Goal: Navigation & Orientation: Find specific page/section

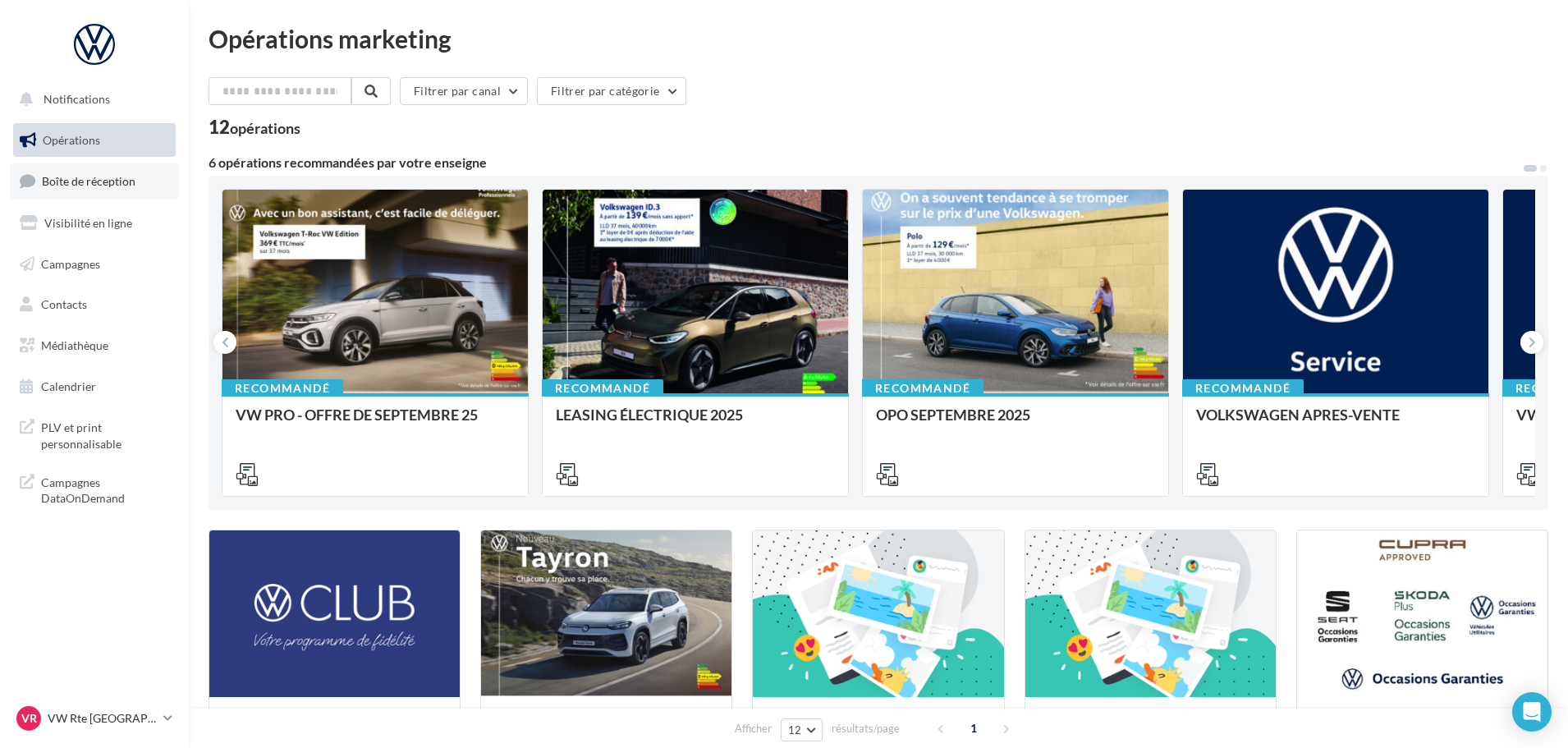
click at [103, 192] on link "Boîte de réception" at bounding box center [94, 181] width 169 height 36
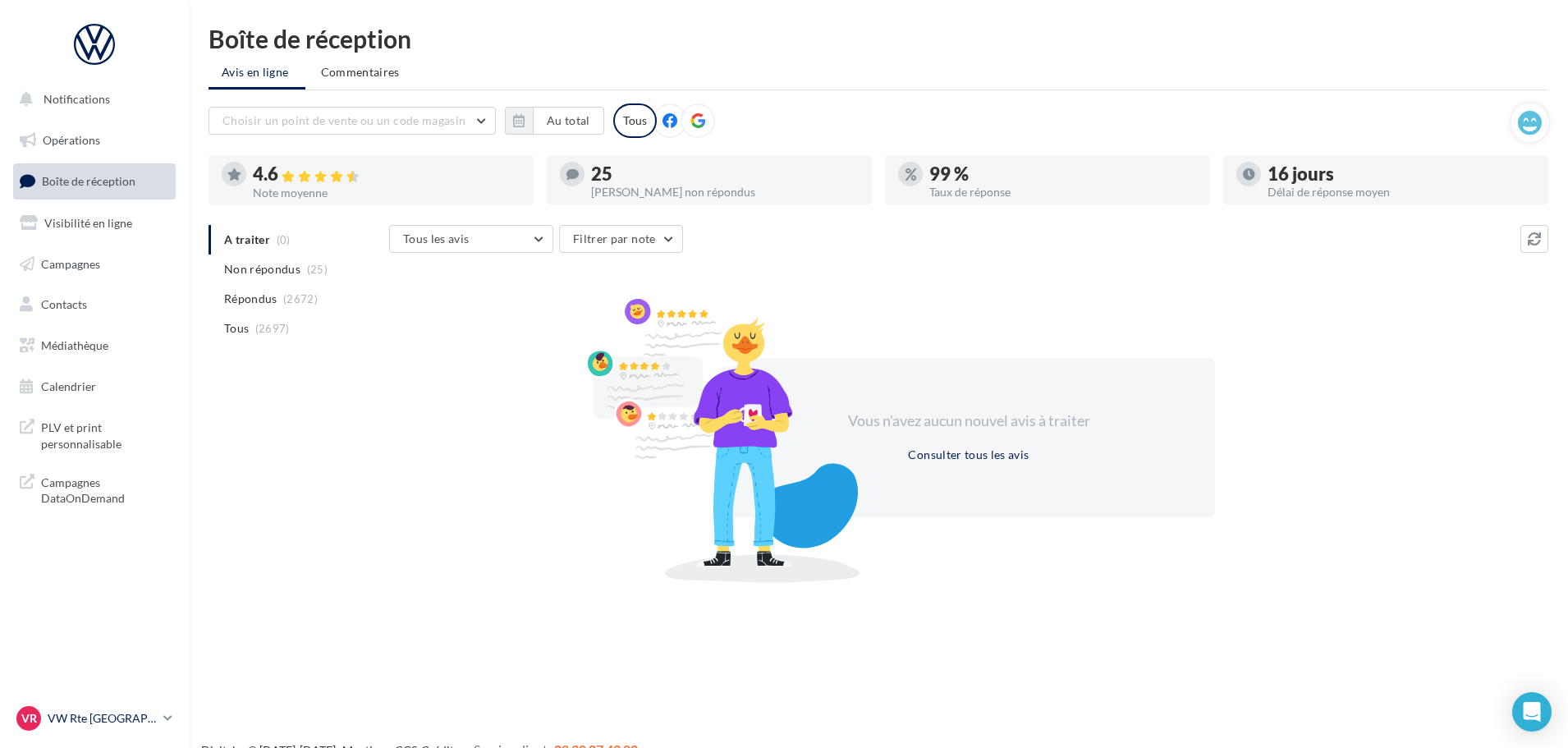
click at [97, 710] on p "VW Rte [GEOGRAPHIC_DATA]" at bounding box center [101, 718] width 109 height 16
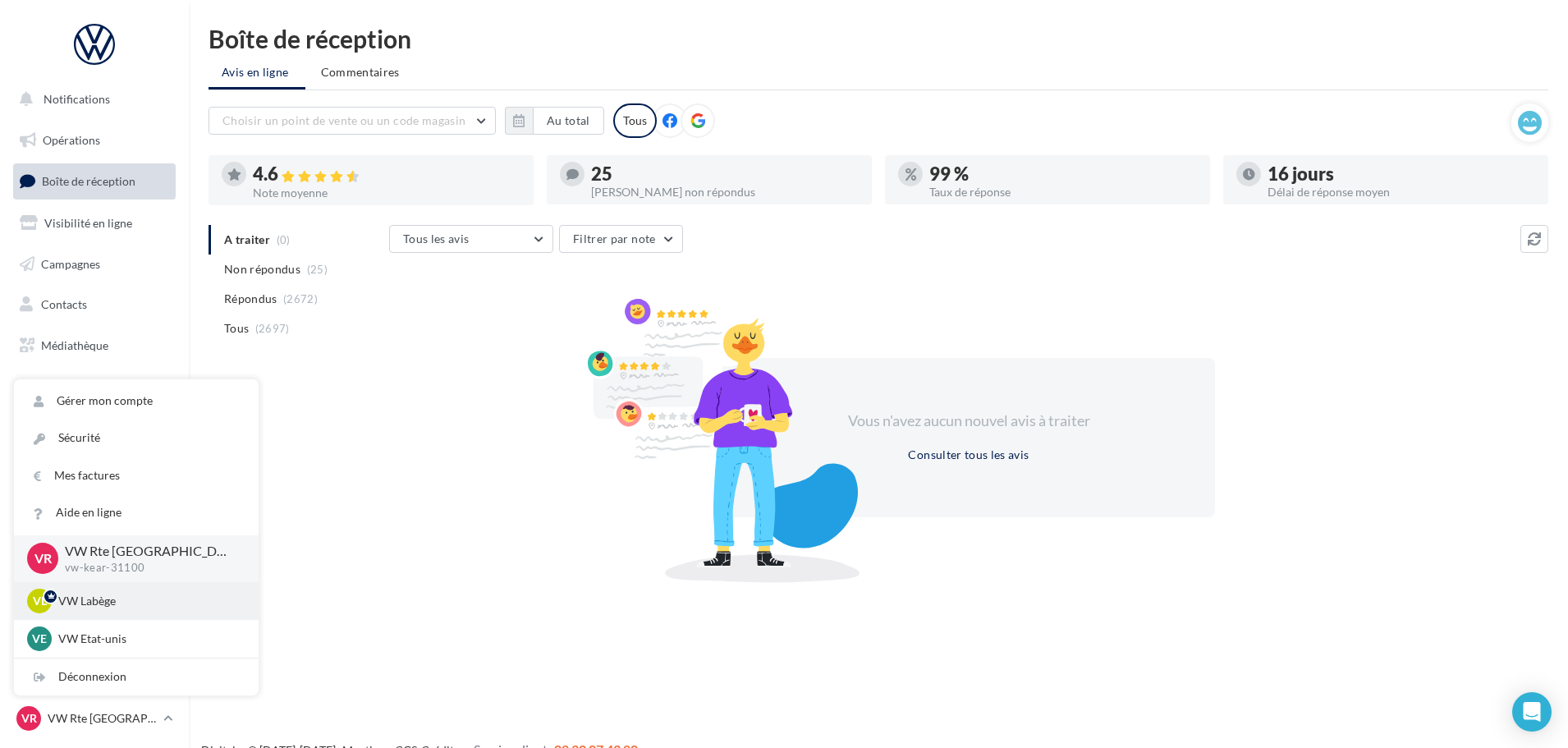
click at [100, 599] on p "VW Labège" at bounding box center [149, 601] width 181 height 16
click at [108, 639] on p "VW Etat-unis" at bounding box center [149, 638] width 181 height 16
